Goal: Use online tool/utility: Utilize a website feature to perform a specific function

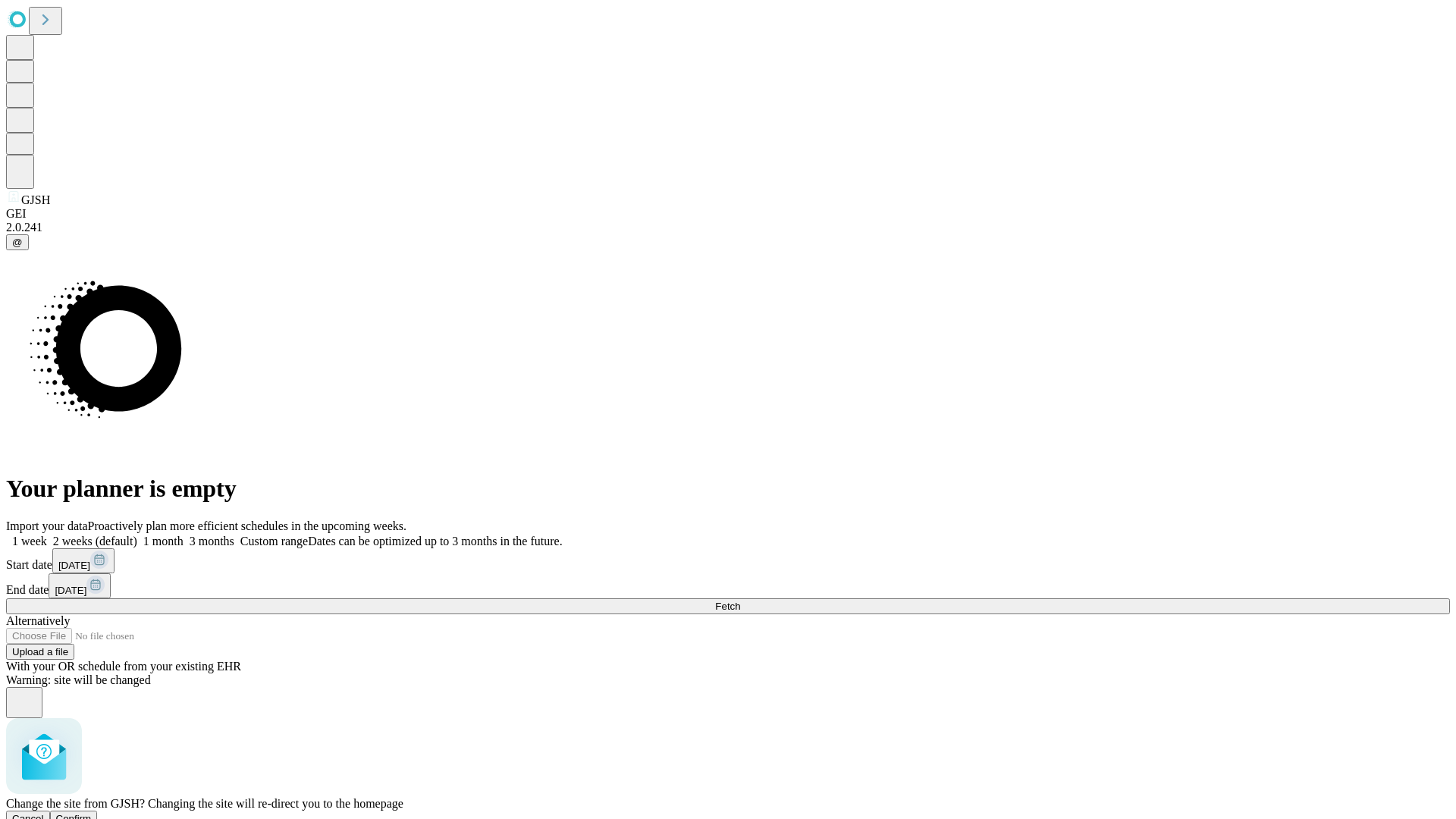
click at [92, 813] on span "Confirm" at bounding box center [74, 818] width 36 height 11
click at [137, 534] on label "2 weeks (default)" at bounding box center [92, 541] width 90 height 13
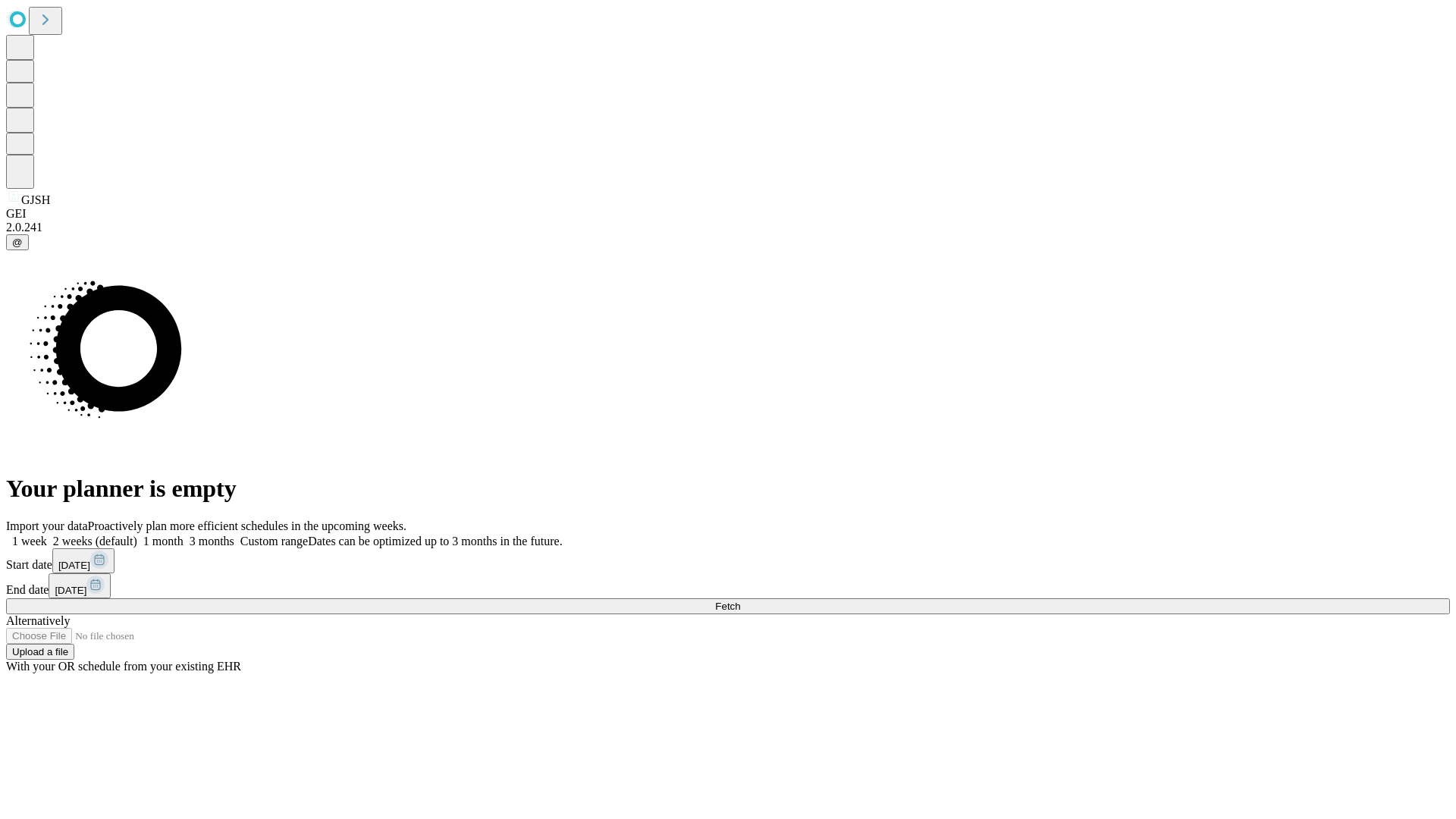
click at [740, 601] on span "Fetch" at bounding box center [728, 606] width 25 height 11
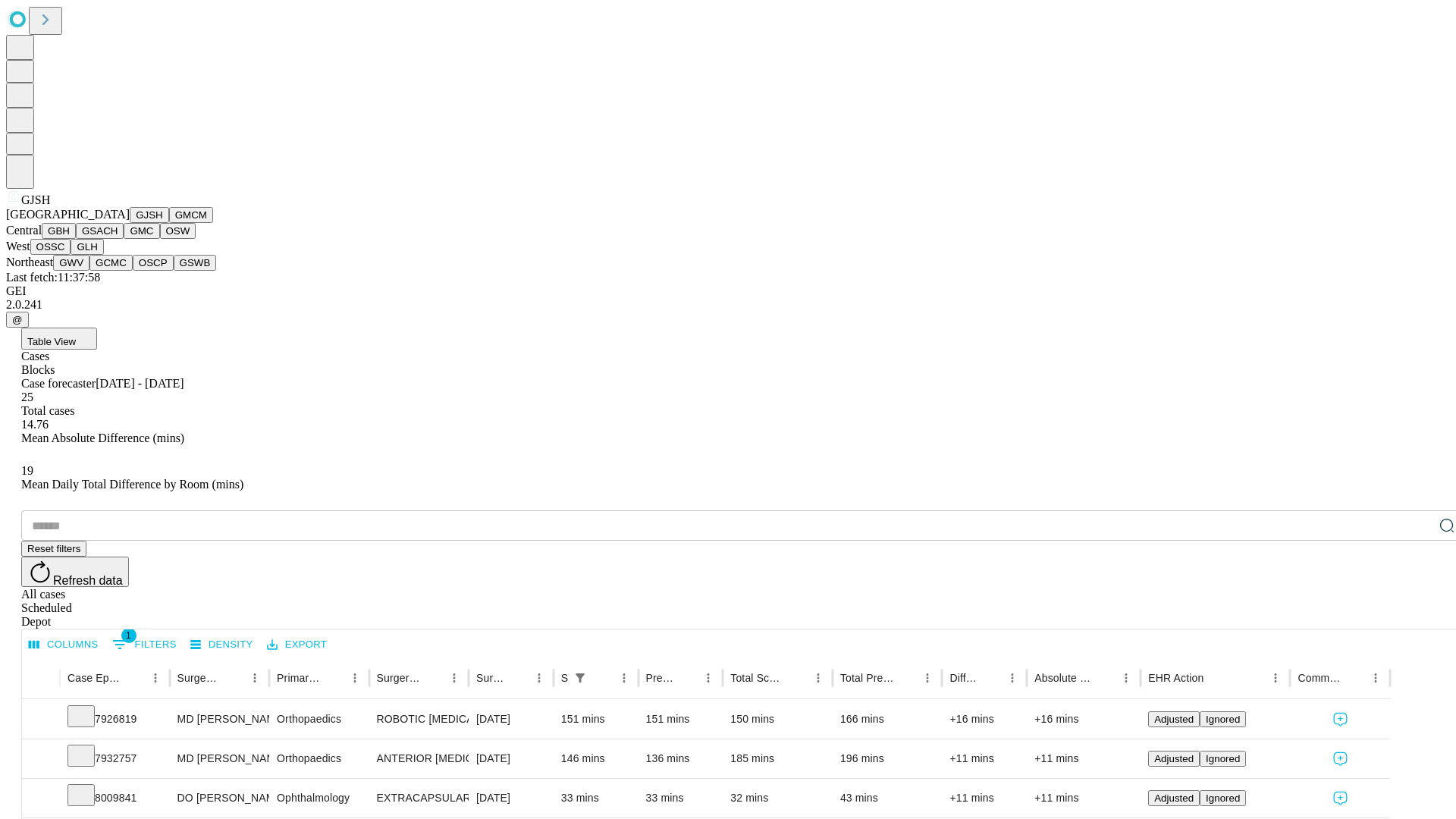
click at [169, 223] on button "GMCM" at bounding box center [191, 215] width 44 height 16
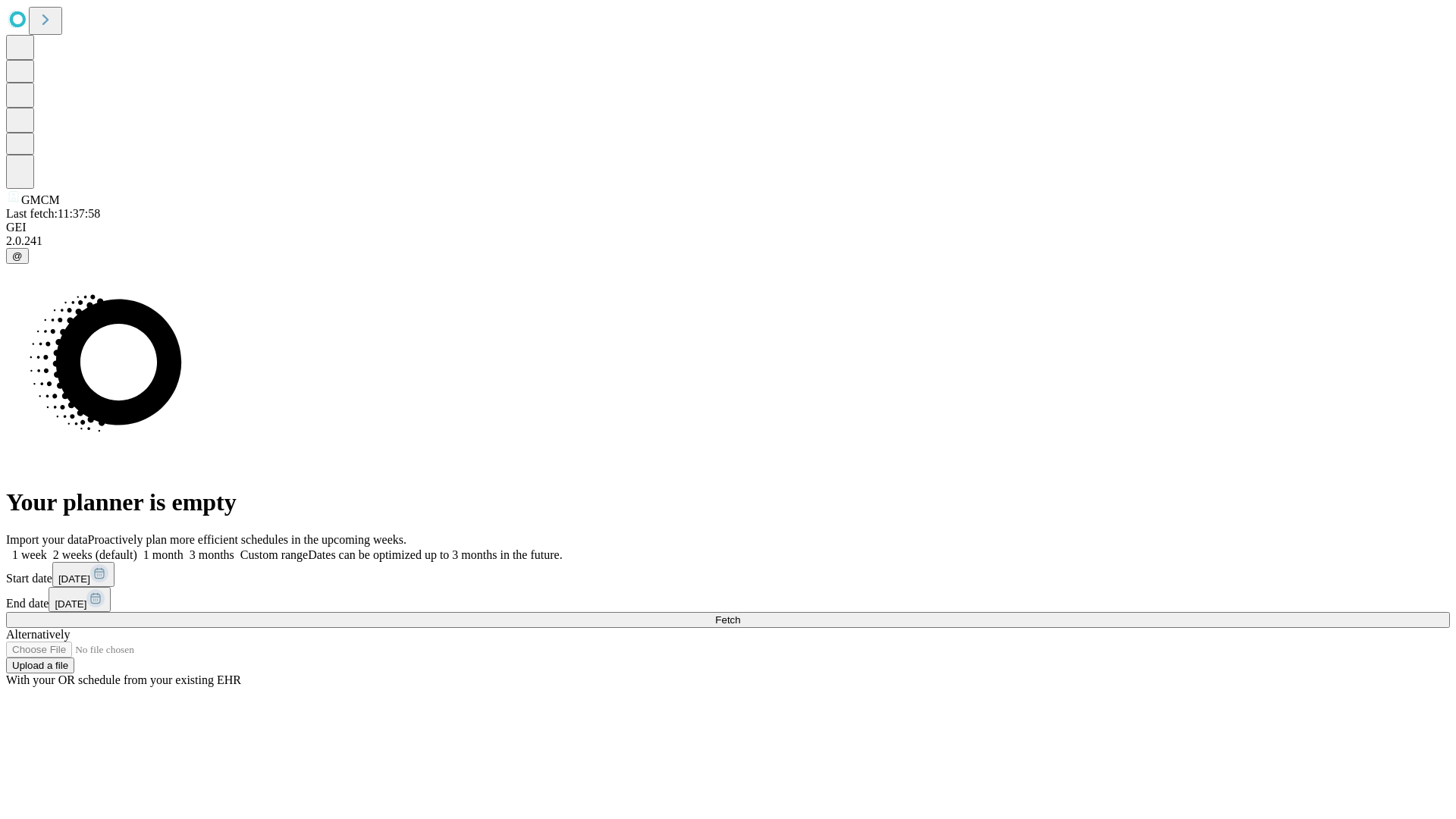
click at [137, 548] on label "2 weeks (default)" at bounding box center [92, 554] width 90 height 13
click at [740, 614] on span "Fetch" at bounding box center [728, 619] width 25 height 11
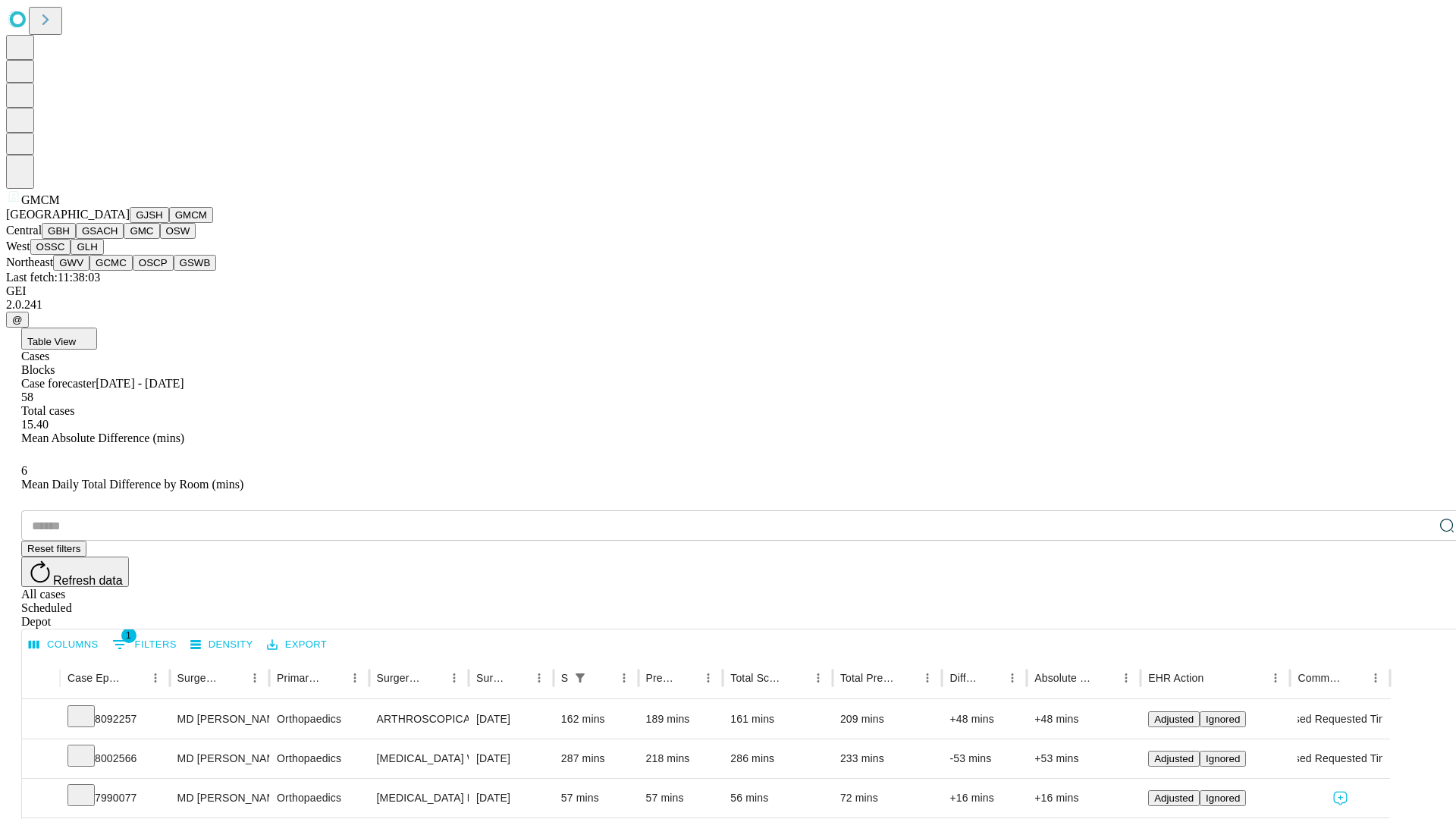
click at [75, 239] on button "GBH" at bounding box center [58, 231] width 34 height 16
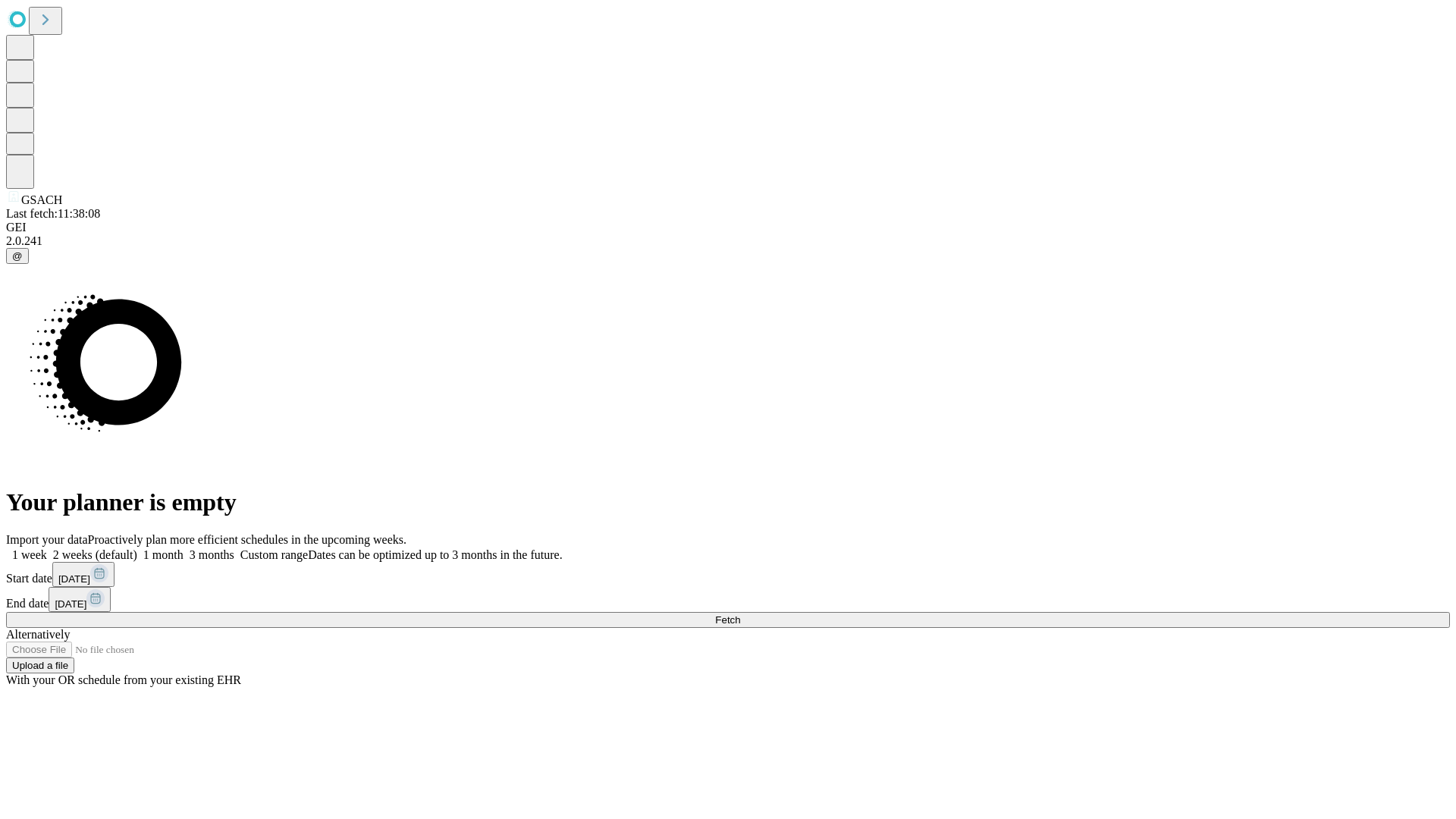
click at [137, 548] on label "2 weeks (default)" at bounding box center [92, 554] width 90 height 13
click at [740, 614] on span "Fetch" at bounding box center [728, 619] width 25 height 11
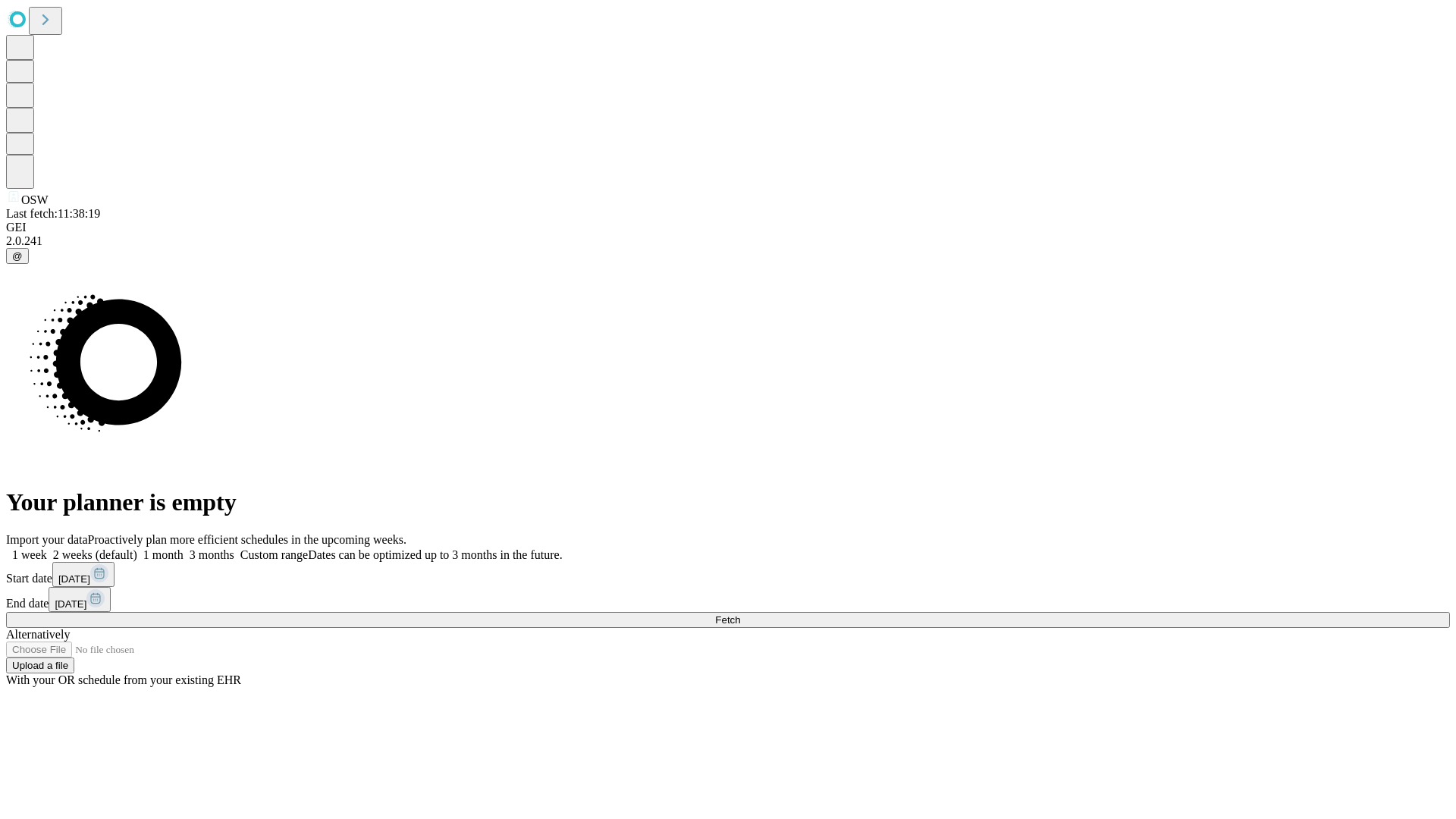
click at [137, 548] on label "2 weeks (default)" at bounding box center [92, 554] width 90 height 13
click at [740, 614] on span "Fetch" at bounding box center [728, 619] width 25 height 11
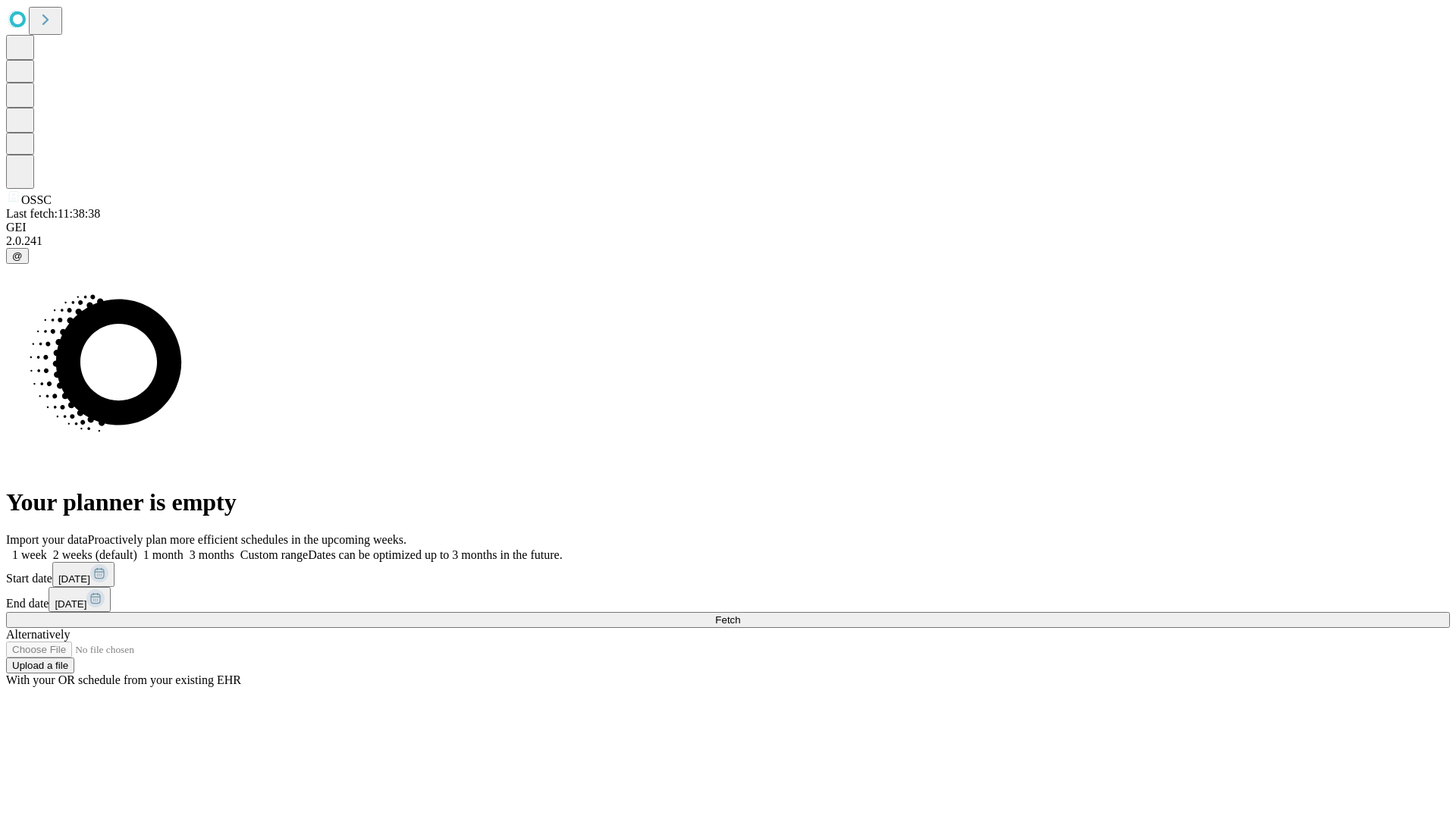
click at [137, 548] on label "2 weeks (default)" at bounding box center [92, 554] width 90 height 13
click at [740, 614] on span "Fetch" at bounding box center [728, 619] width 25 height 11
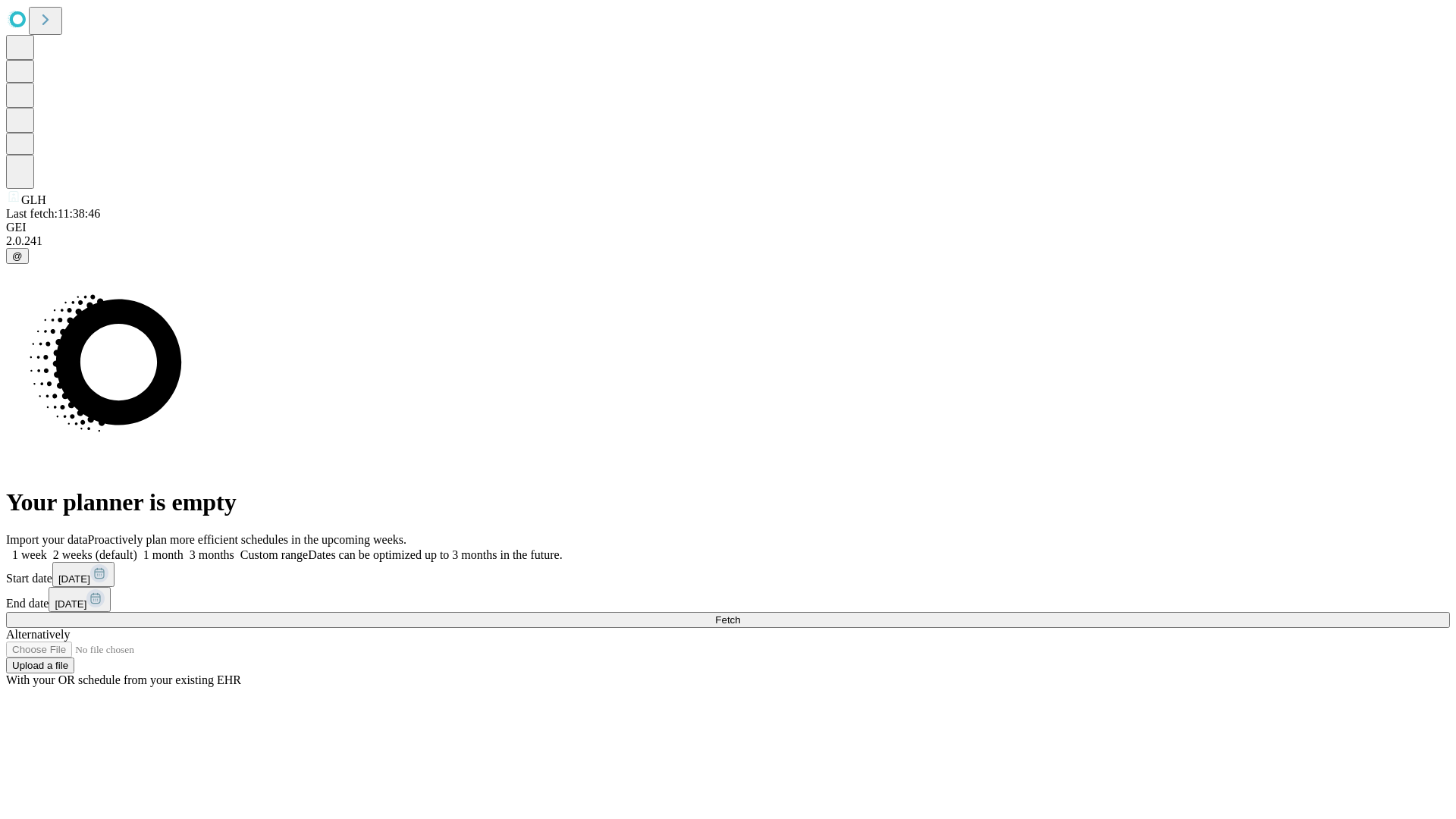
click at [137, 548] on label "2 weeks (default)" at bounding box center [92, 554] width 90 height 13
click at [740, 614] on span "Fetch" at bounding box center [728, 619] width 25 height 11
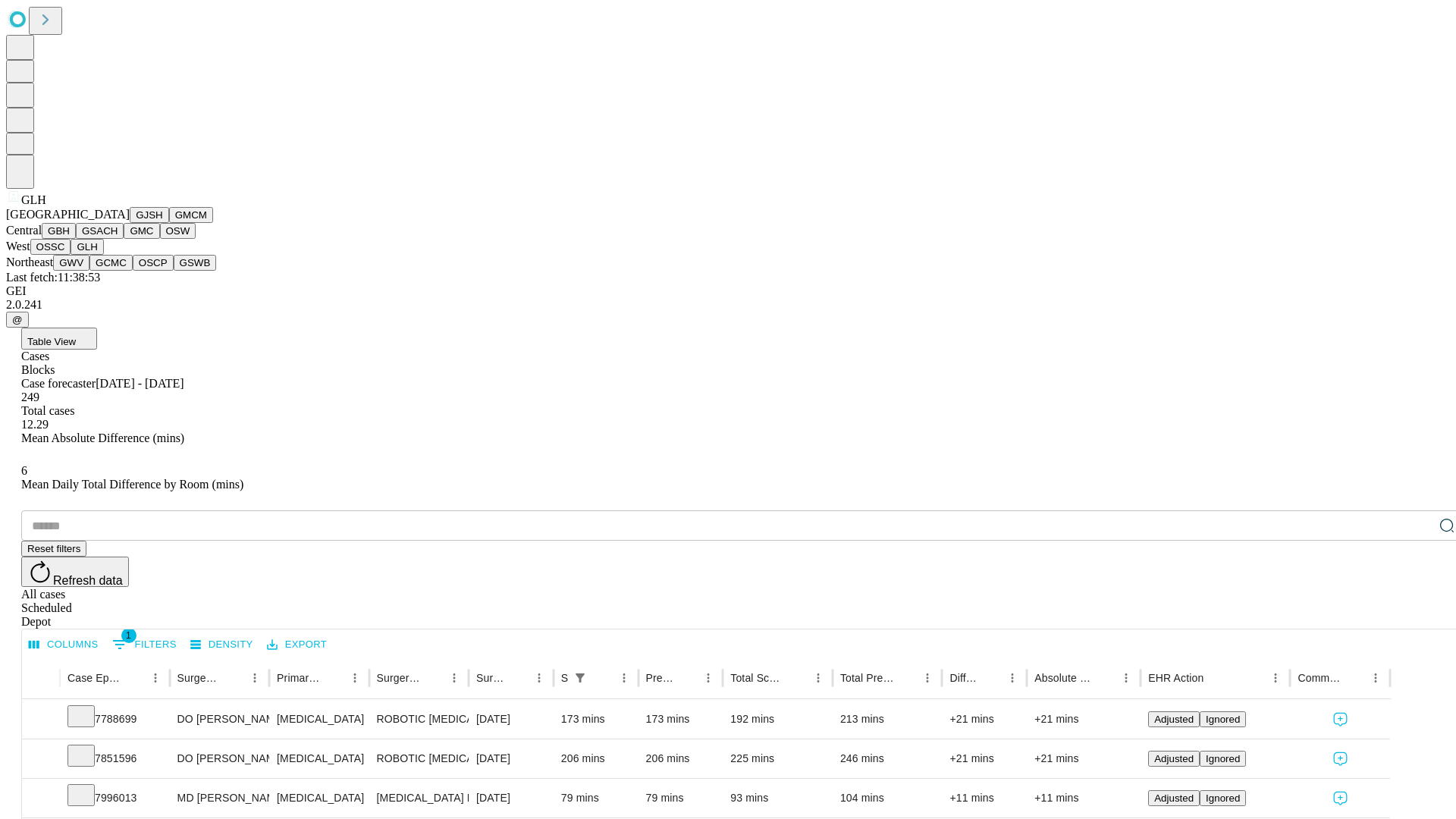
click at [89, 271] on button "GWV" at bounding box center [71, 263] width 36 height 16
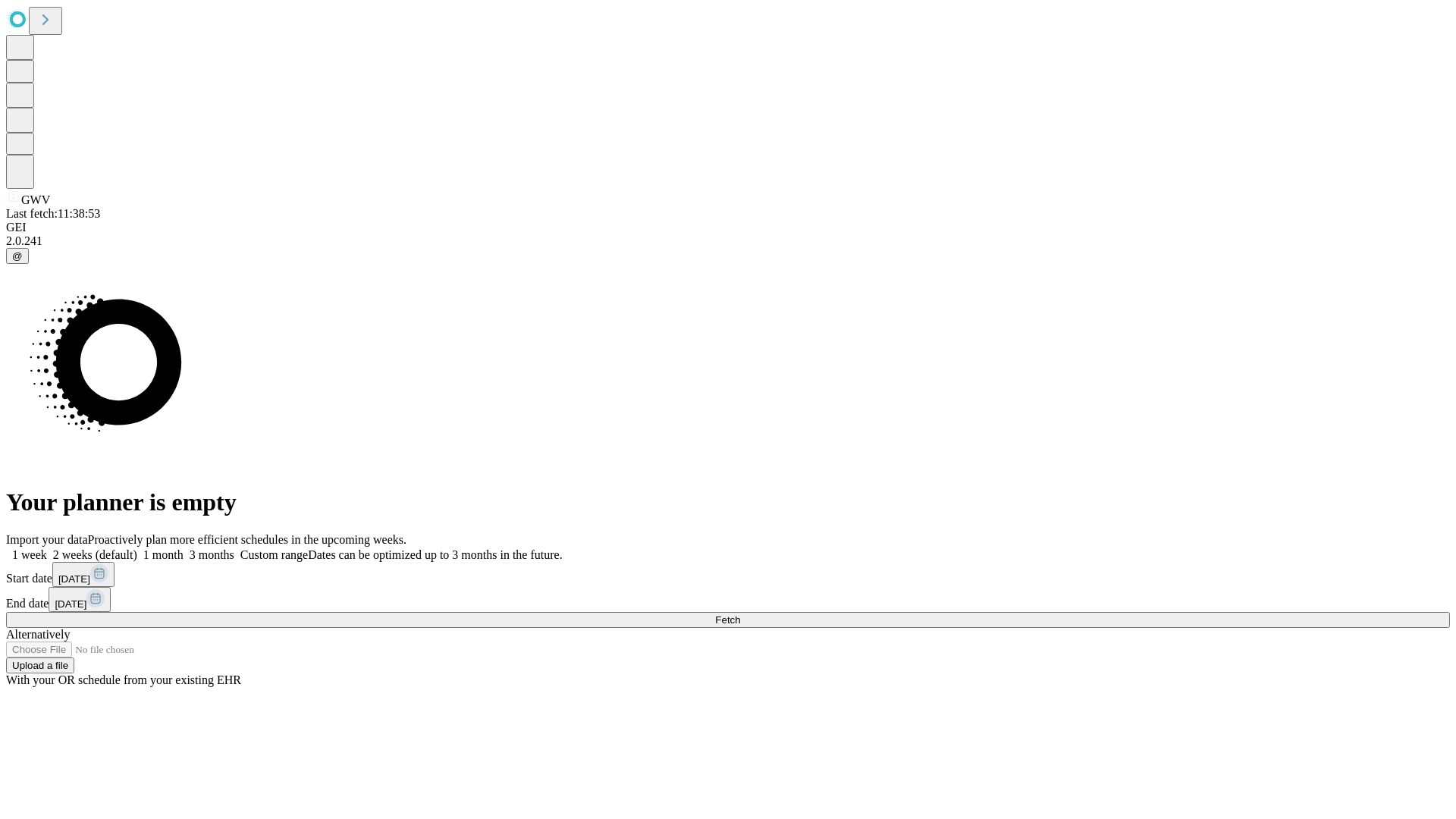
click at [137, 548] on label "2 weeks (default)" at bounding box center [92, 554] width 90 height 13
click at [740, 614] on span "Fetch" at bounding box center [728, 619] width 25 height 11
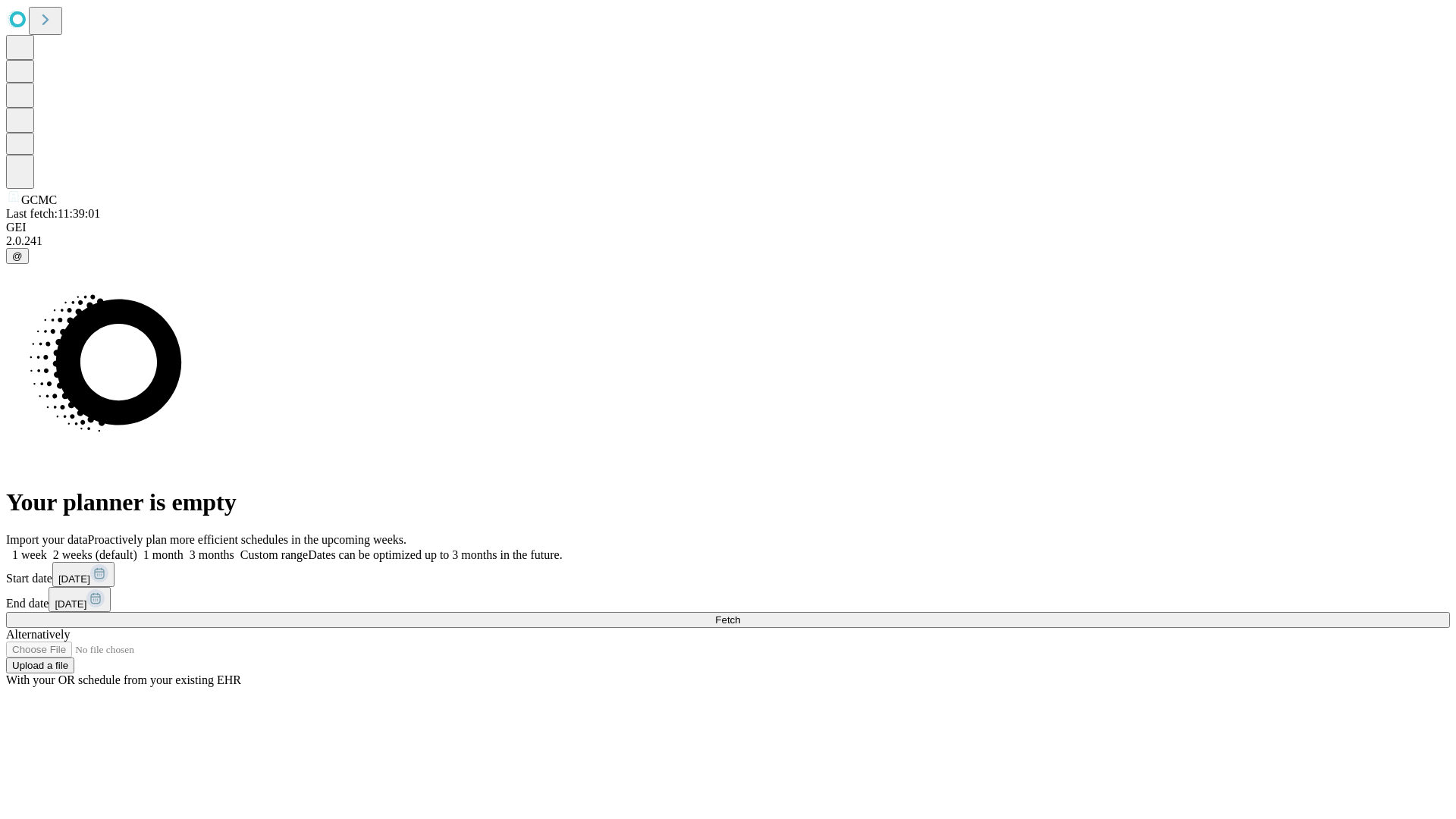
click at [740, 614] on span "Fetch" at bounding box center [728, 619] width 25 height 11
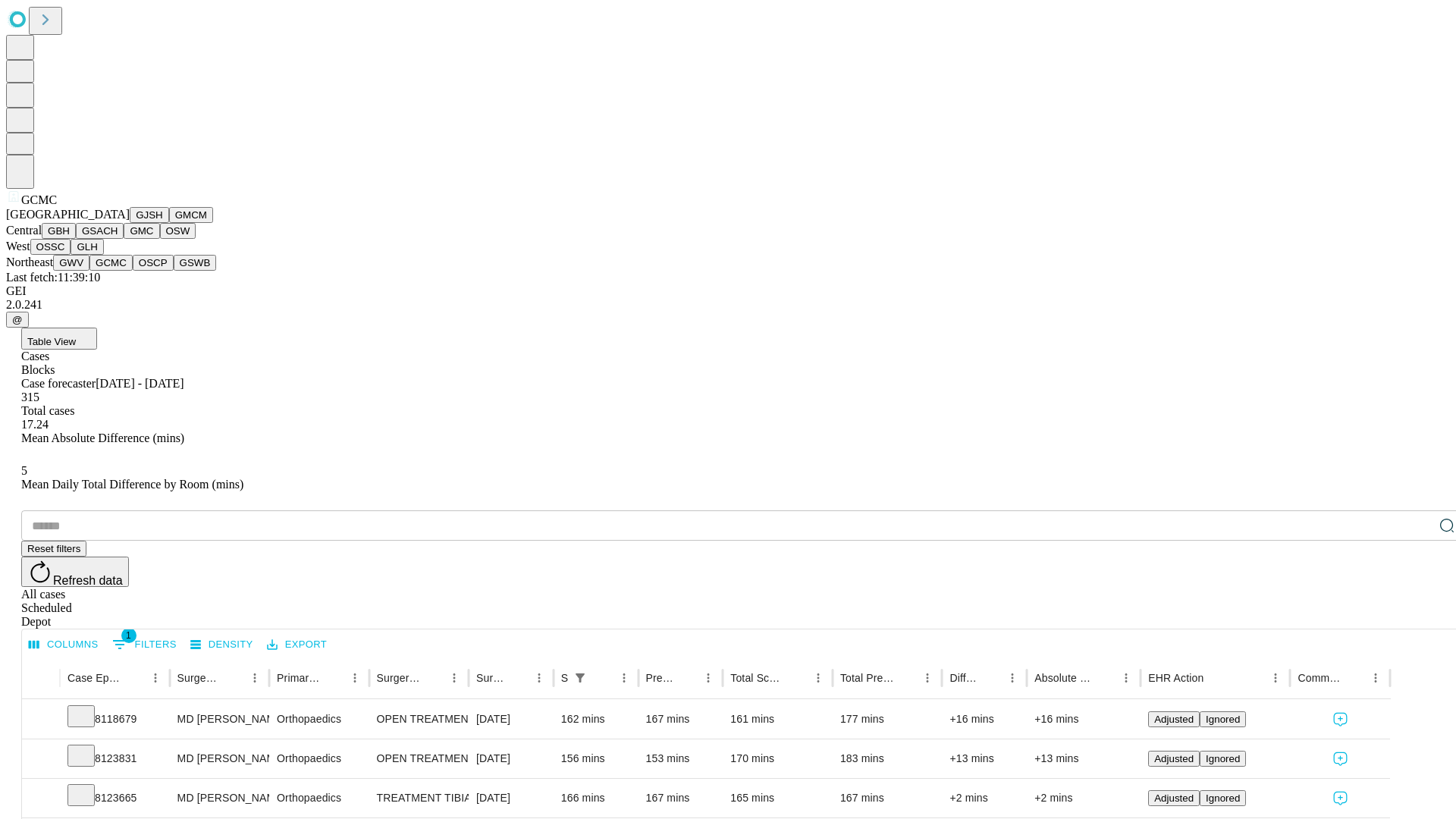
click at [133, 271] on button "OSCP" at bounding box center [153, 263] width 41 height 16
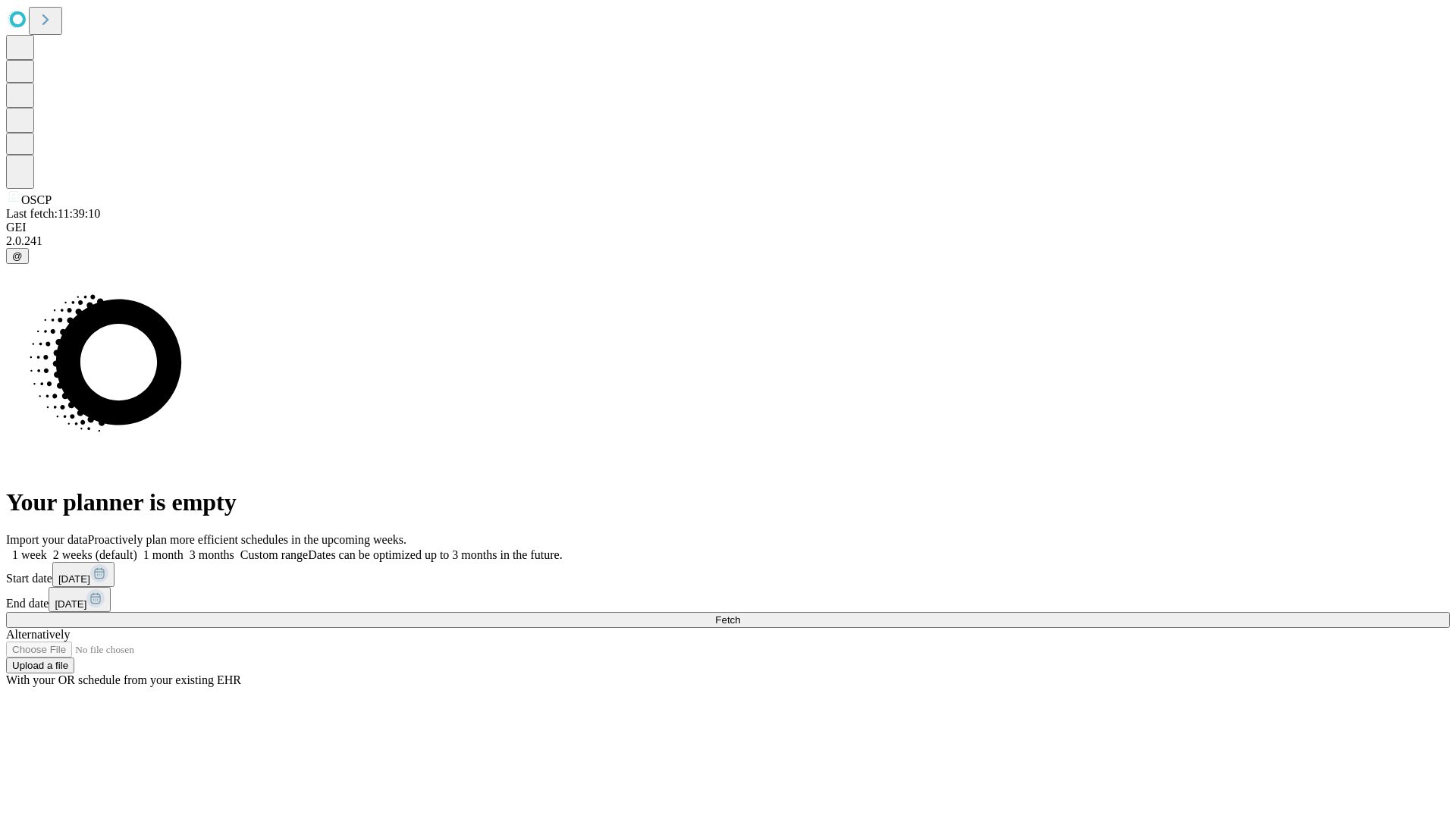
click at [137, 548] on label "2 weeks (default)" at bounding box center [92, 554] width 90 height 13
click at [740, 614] on span "Fetch" at bounding box center [728, 619] width 25 height 11
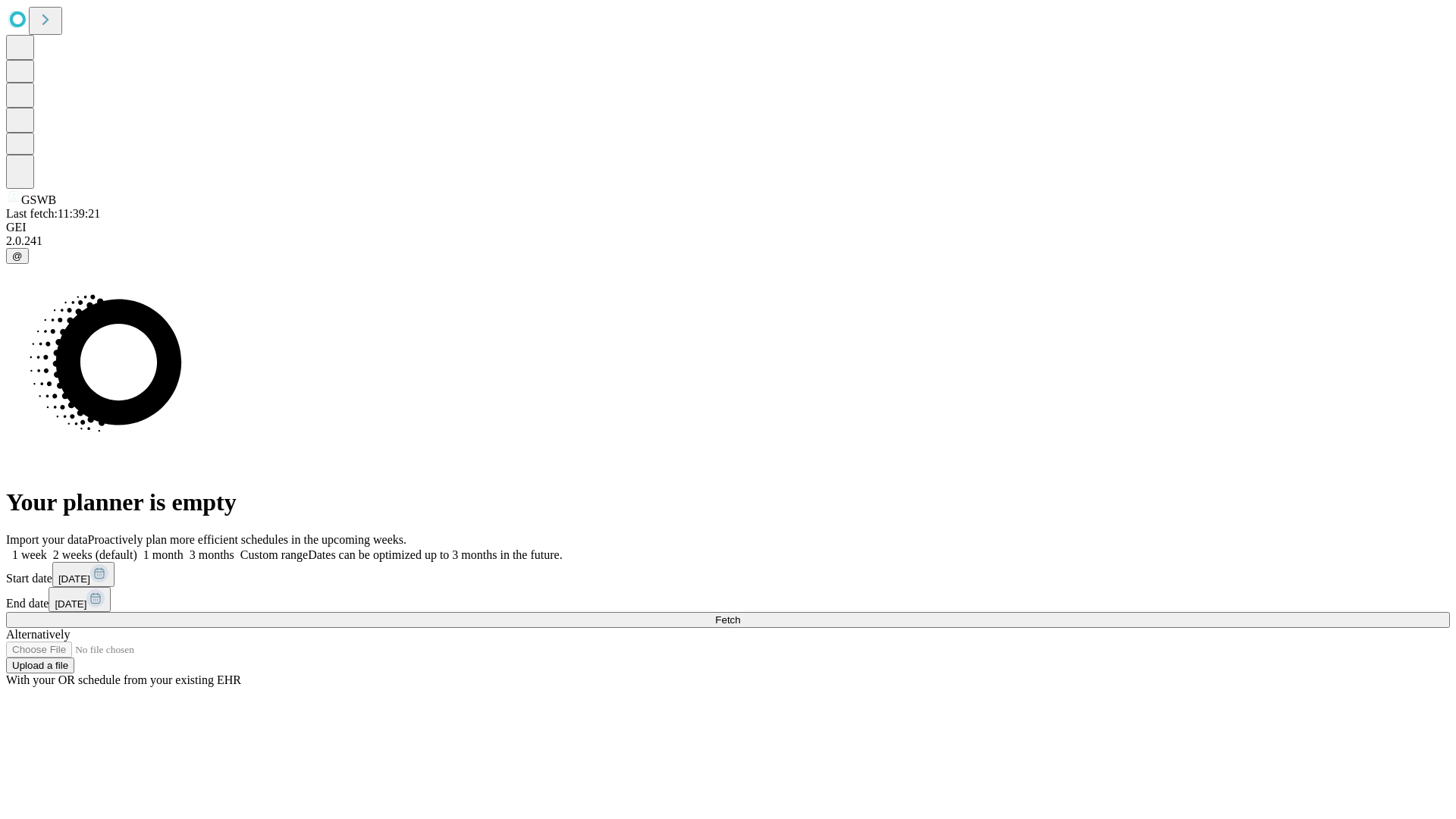
click at [137, 548] on label "2 weeks (default)" at bounding box center [92, 554] width 90 height 13
click at [740, 614] on span "Fetch" at bounding box center [728, 619] width 25 height 11
